Goal: Task Accomplishment & Management: Use online tool/utility

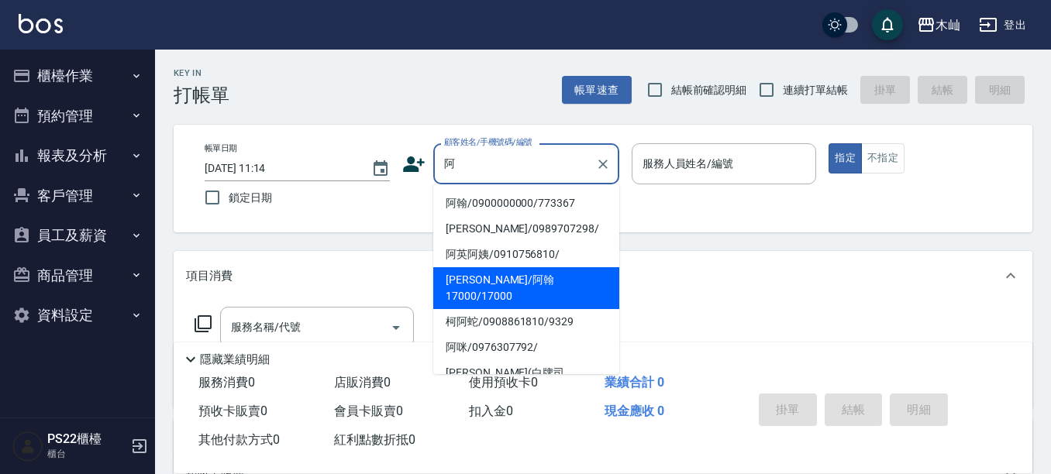
click at [500, 281] on li "[PERSON_NAME]/阿翰17000/17000" at bounding box center [526, 288] width 186 height 42
type input "[PERSON_NAME]/阿翰17000/17000"
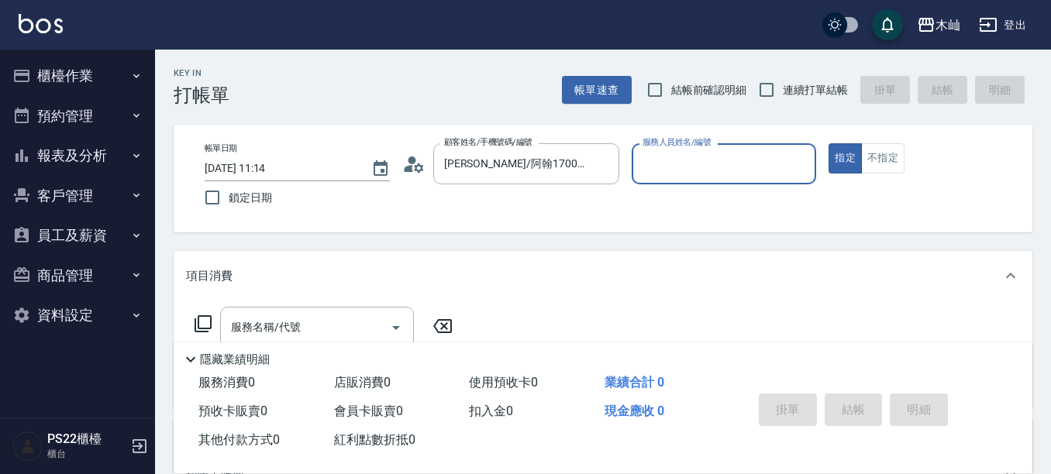
click at [669, 178] on input "服務人員姓名/編號" at bounding box center [724, 163] width 171 height 27
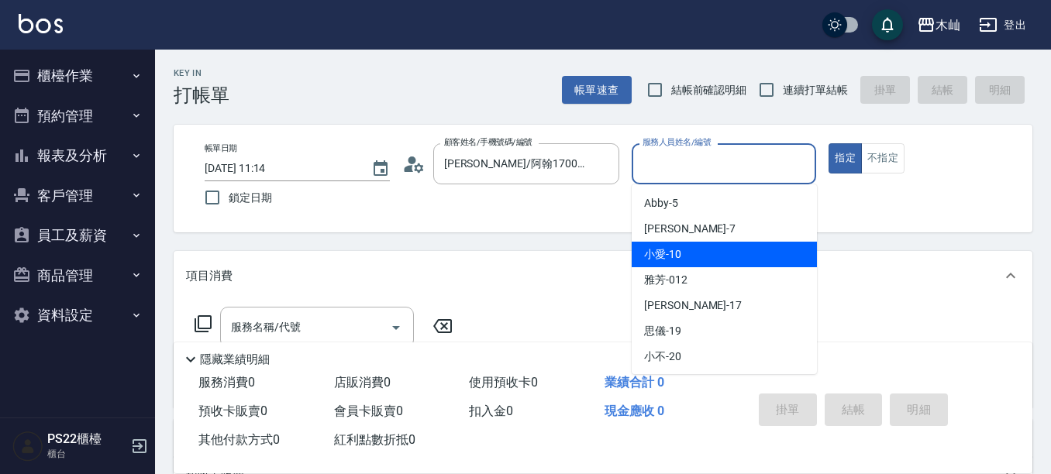
click at [667, 250] on span "小愛 -10" at bounding box center [662, 254] width 37 height 16
type input "小愛-10"
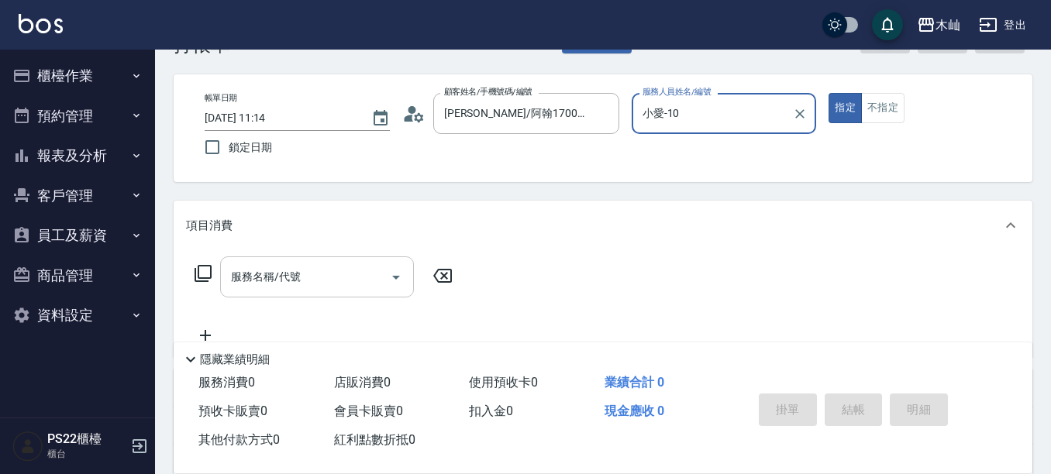
scroll to position [78, 0]
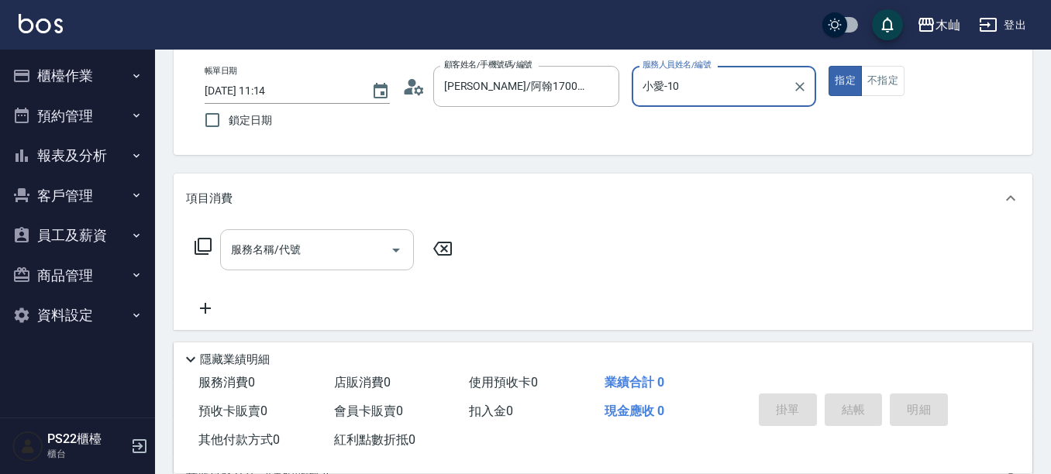
click at [303, 254] on input "服務名稱/代號" at bounding box center [305, 249] width 157 height 27
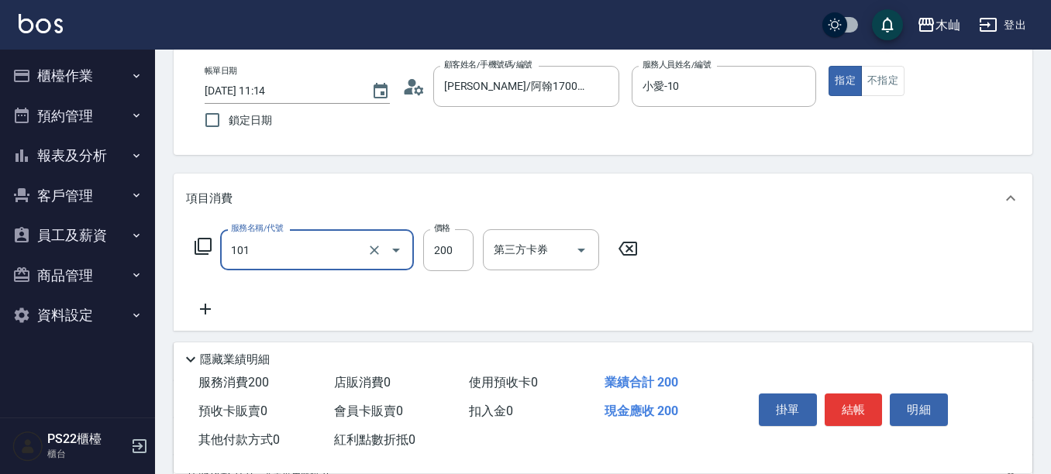
type input "洗髮(101)"
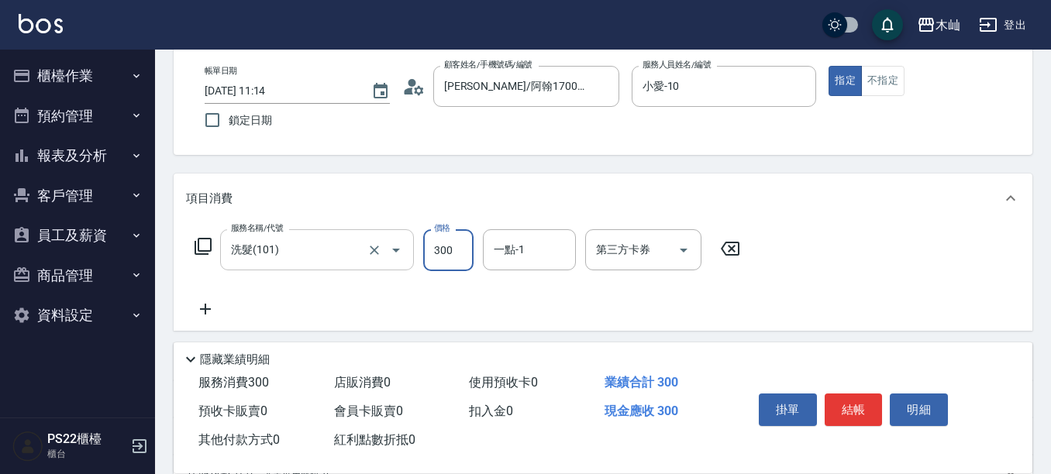
type input "300"
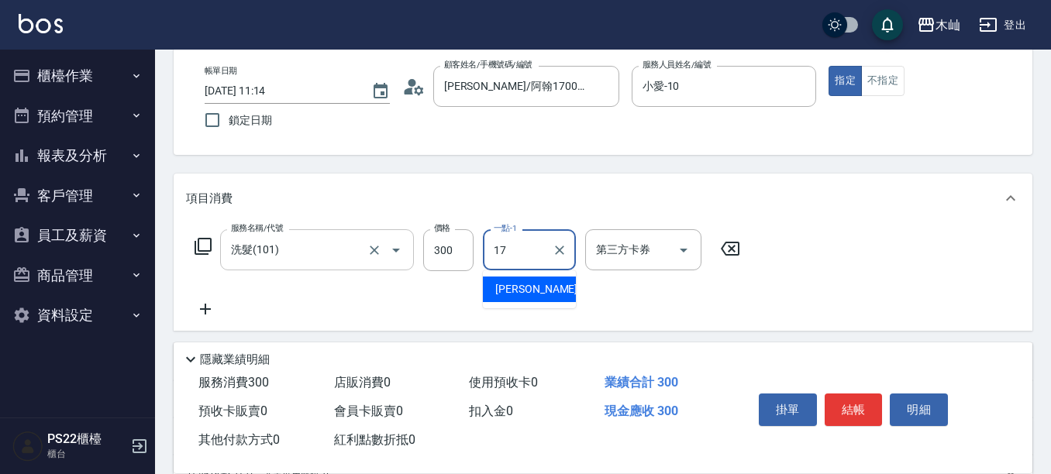
type input "[PERSON_NAME]-17"
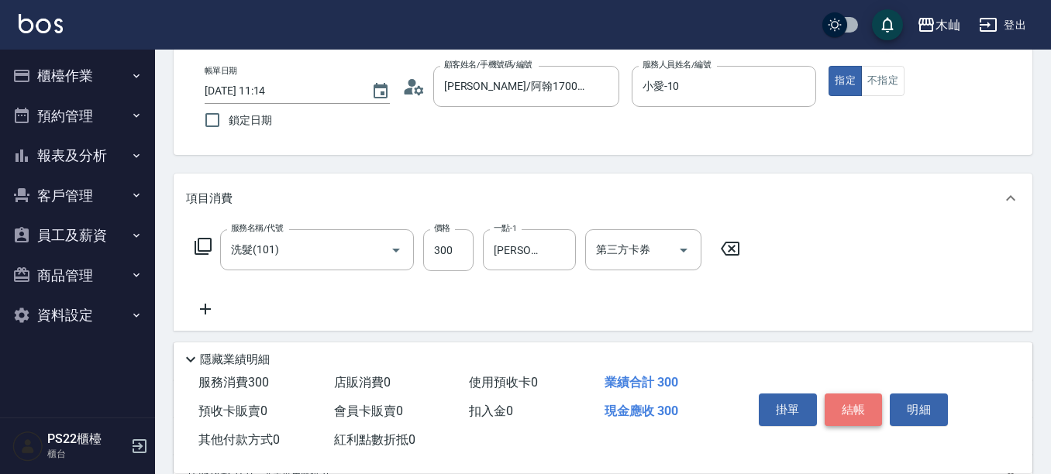
click at [850, 405] on button "結帳" at bounding box center [854, 410] width 58 height 33
